Goal: Task Accomplishment & Management: Manage account settings

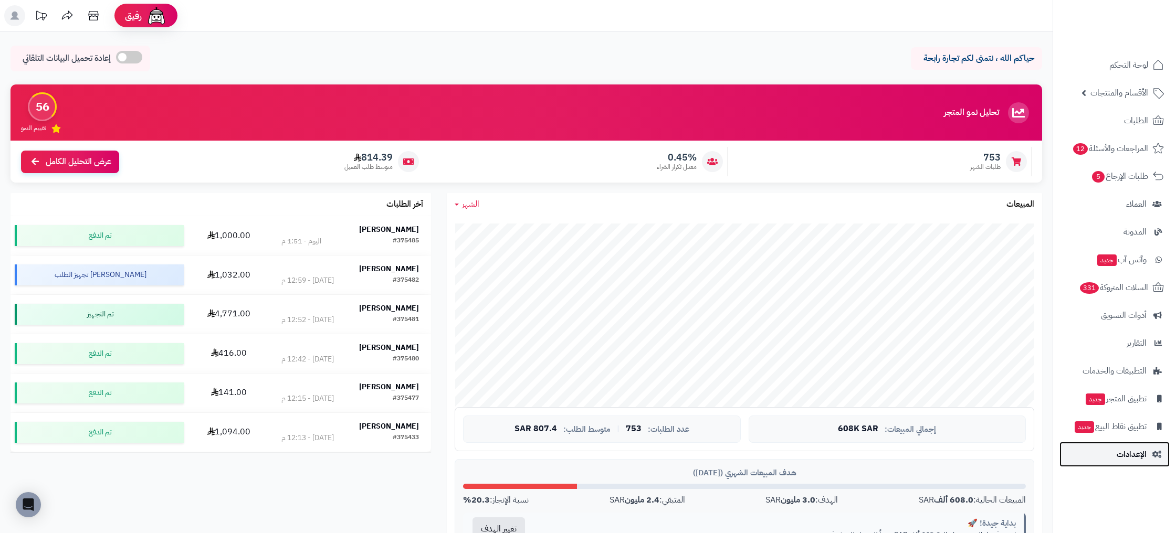
click at [1134, 461] on span "الإعدادات" at bounding box center [1132, 454] width 30 height 15
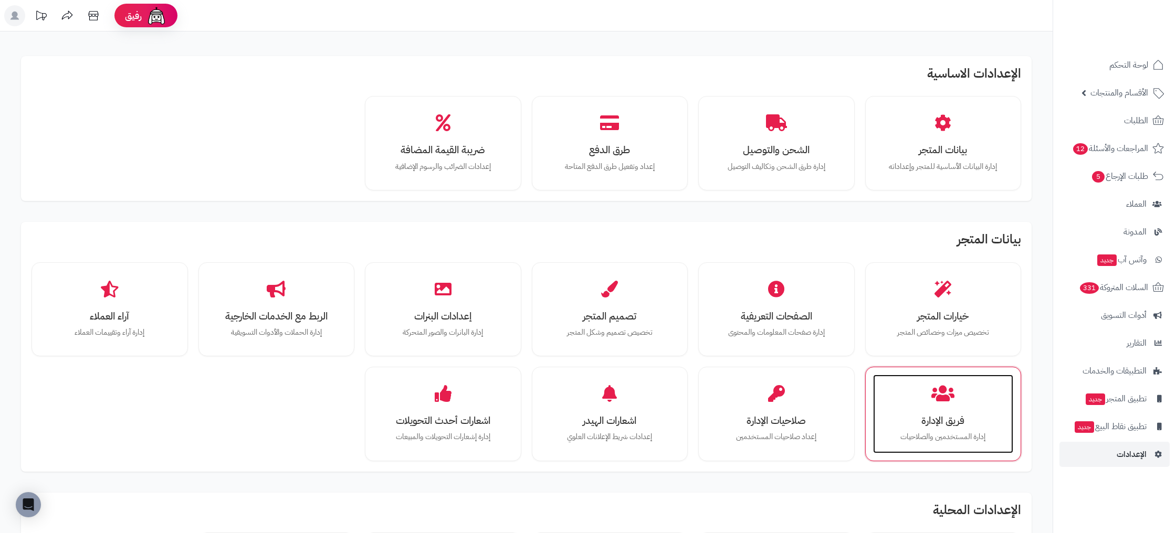
click at [971, 408] on div "فريق الإدارة إدارة المستخدمين والصلاحيات" at bounding box center [943, 414] width 141 height 79
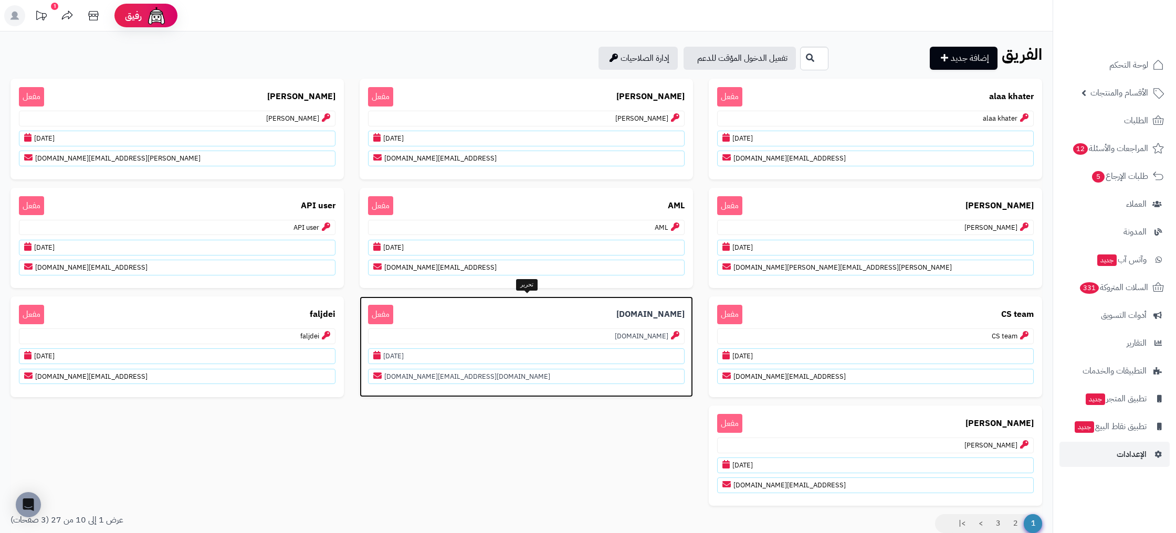
click at [577, 329] on p "data.team" at bounding box center [526, 337] width 317 height 16
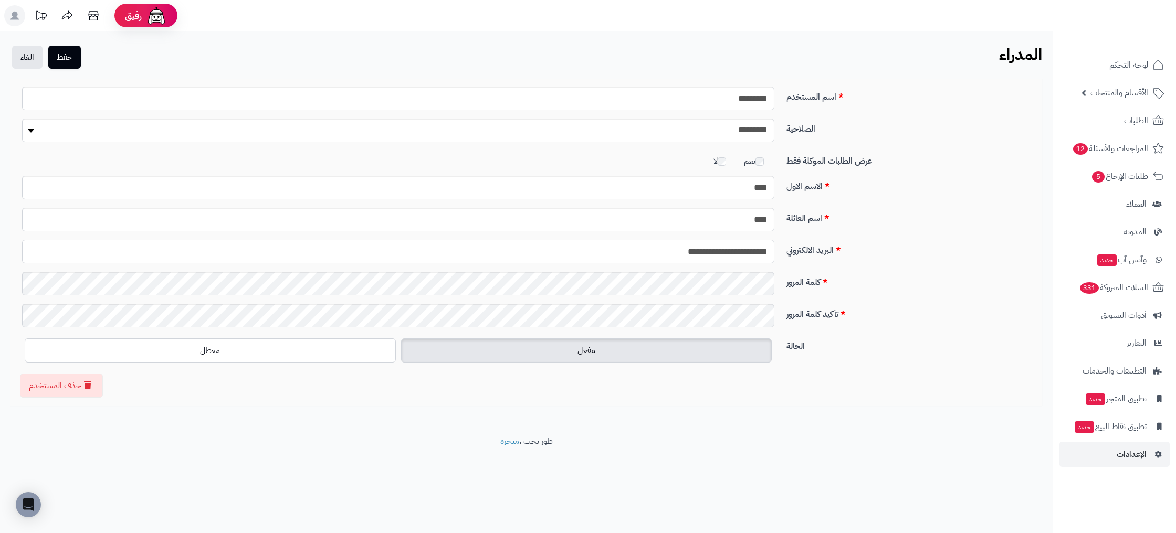
click at [731, 256] on input "**********" at bounding box center [398, 252] width 752 height 24
click at [899, 257] on div "**********" at bounding box center [526, 256] width 1024 height 32
click at [334, 360] on label "معطل" at bounding box center [210, 351] width 371 height 24
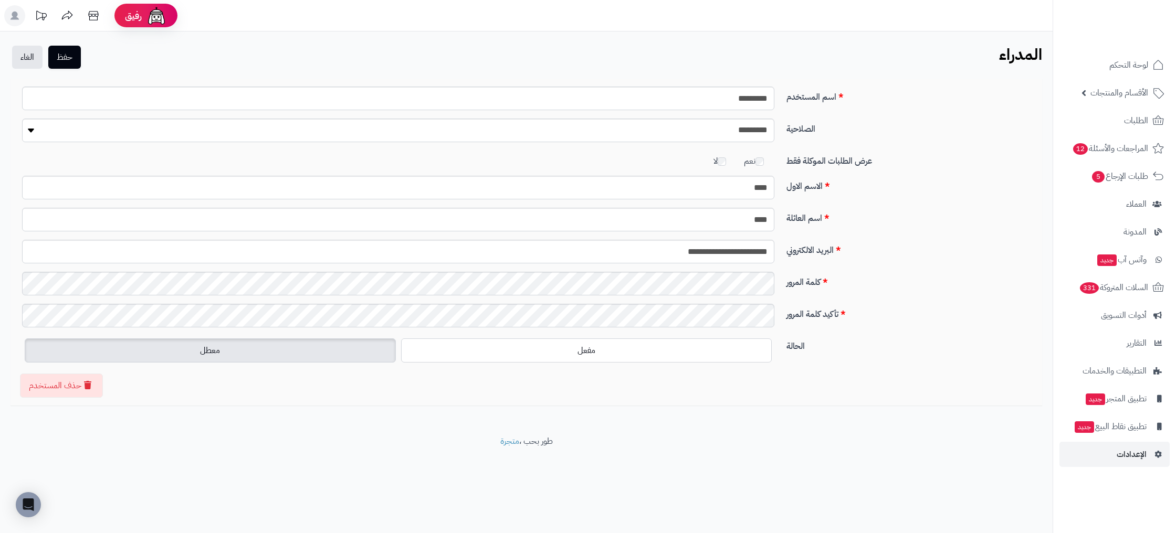
drag, startPoint x: 687, startPoint y: 444, endPoint x: 522, endPoint y: 331, distance: 200.5
click at [683, 443] on footer "طور بحب ، متجرة" at bounding box center [526, 462] width 1052 height 52
click at [336, 351] on label "معطل" at bounding box center [210, 351] width 371 height 24
click at [77, 50] on button "حفظ" at bounding box center [64, 56] width 33 height 23
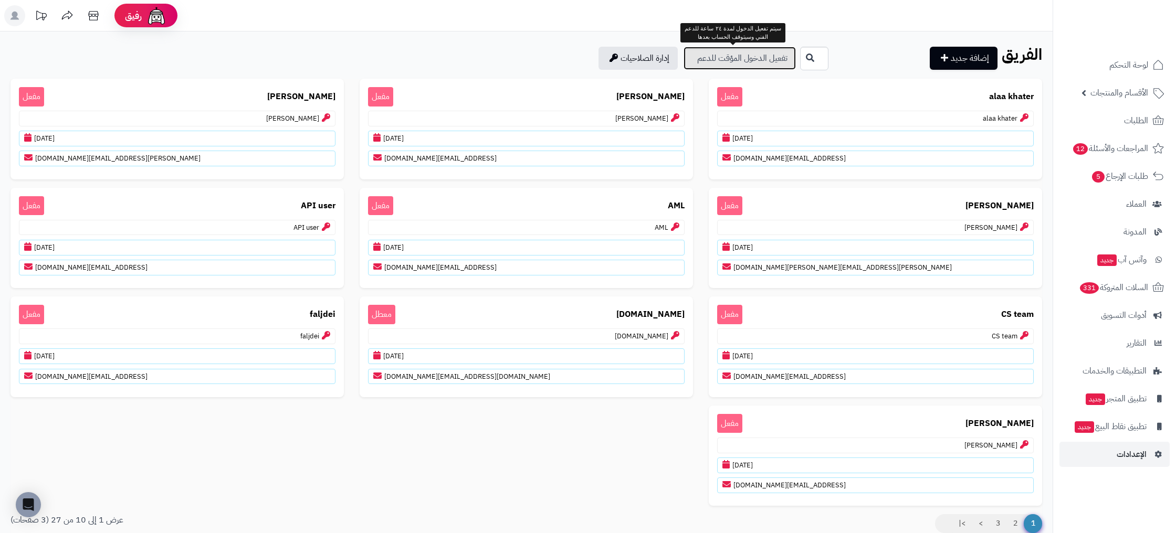
click at [746, 52] on link "تفعيل الدخول المؤقت للدعم" at bounding box center [739, 58] width 112 height 23
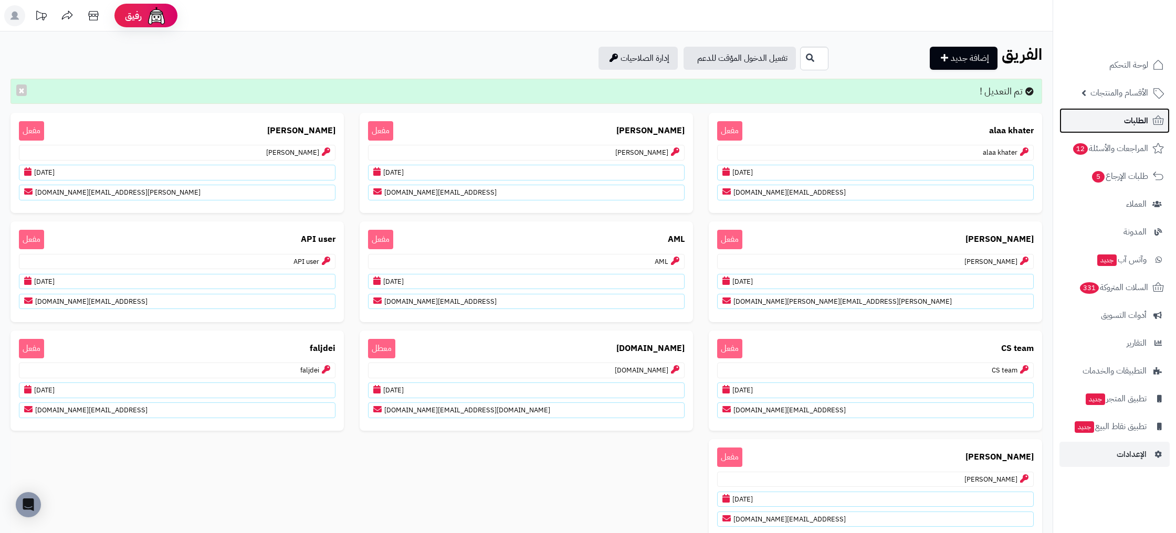
click at [1128, 122] on span "الطلبات" at bounding box center [1136, 120] width 24 height 15
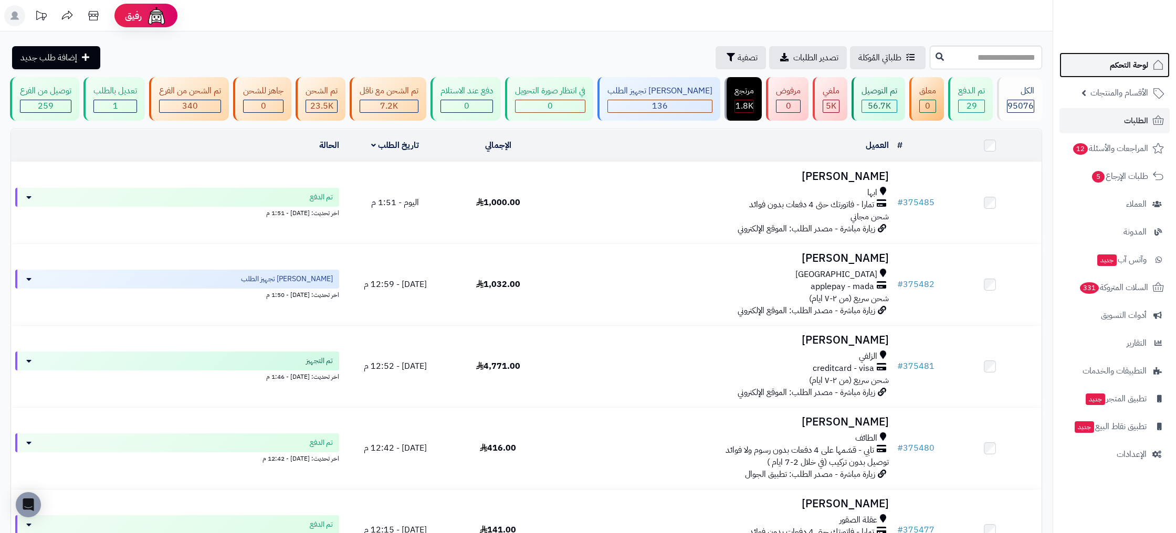
click at [1089, 60] on link "لوحة التحكم" at bounding box center [1114, 64] width 110 height 25
